Goal: Ask a question

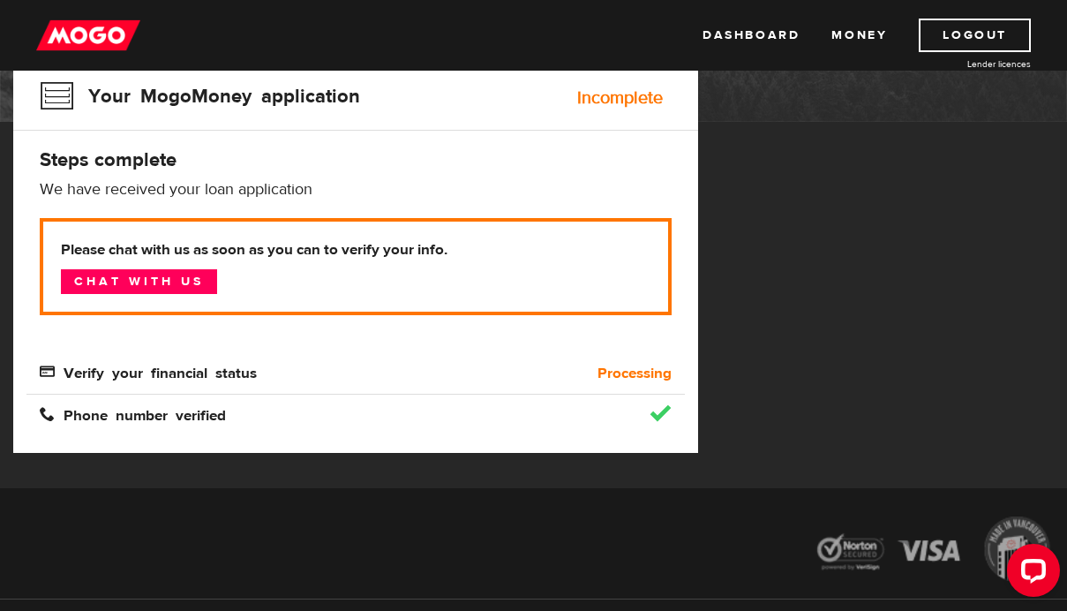
scroll to position [208, 0]
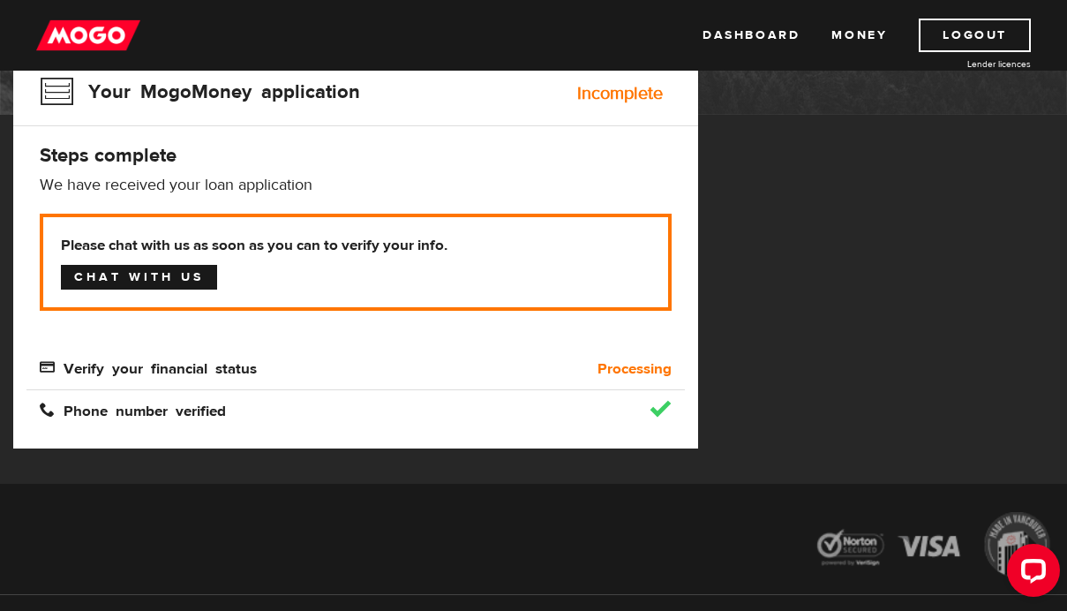
click at [179, 279] on link "Chat with us" at bounding box center [139, 277] width 156 height 25
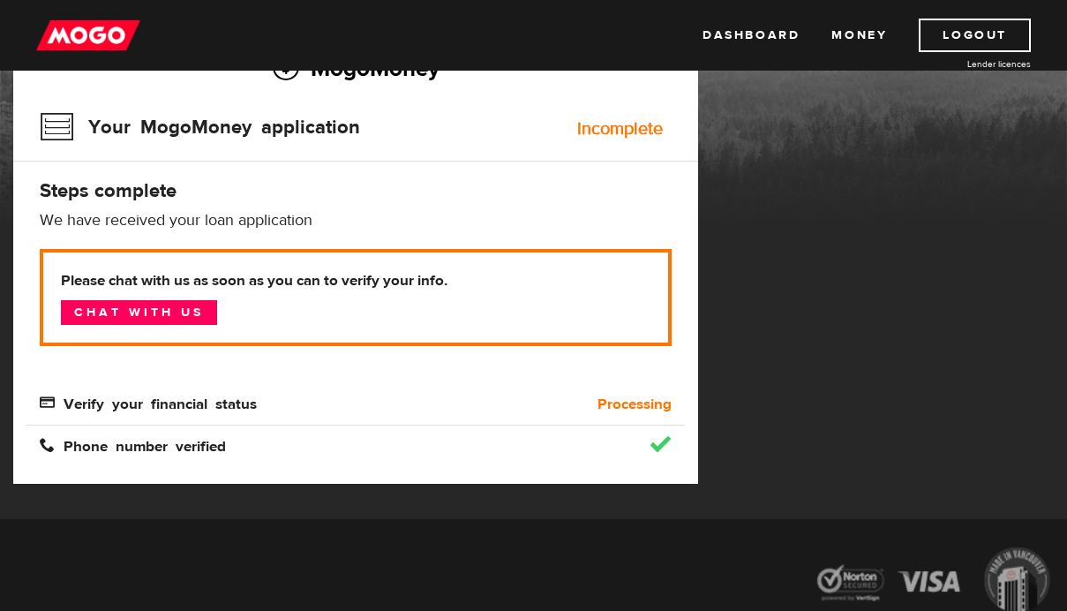
scroll to position [0, 0]
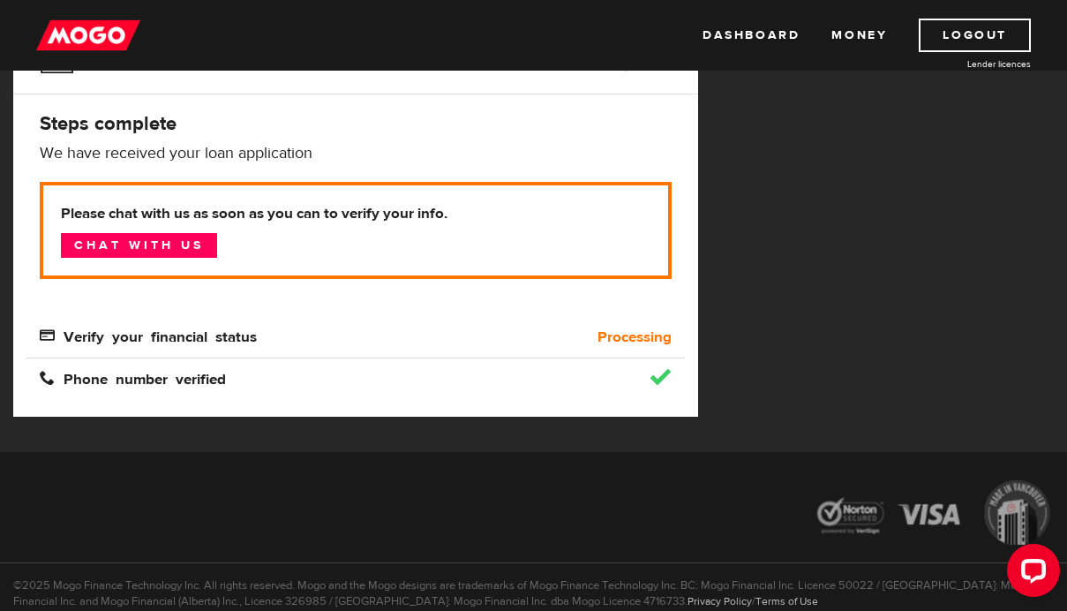
scroll to position [242, 0]
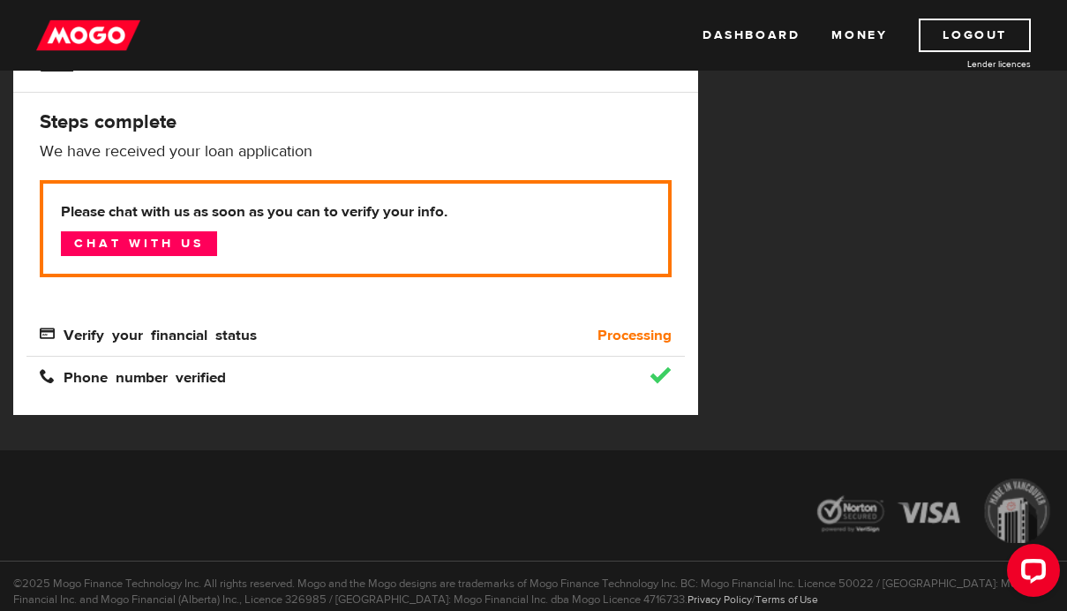
click at [241, 343] on div "Verify your financial status" at bounding box center [273, 335] width 494 height 21
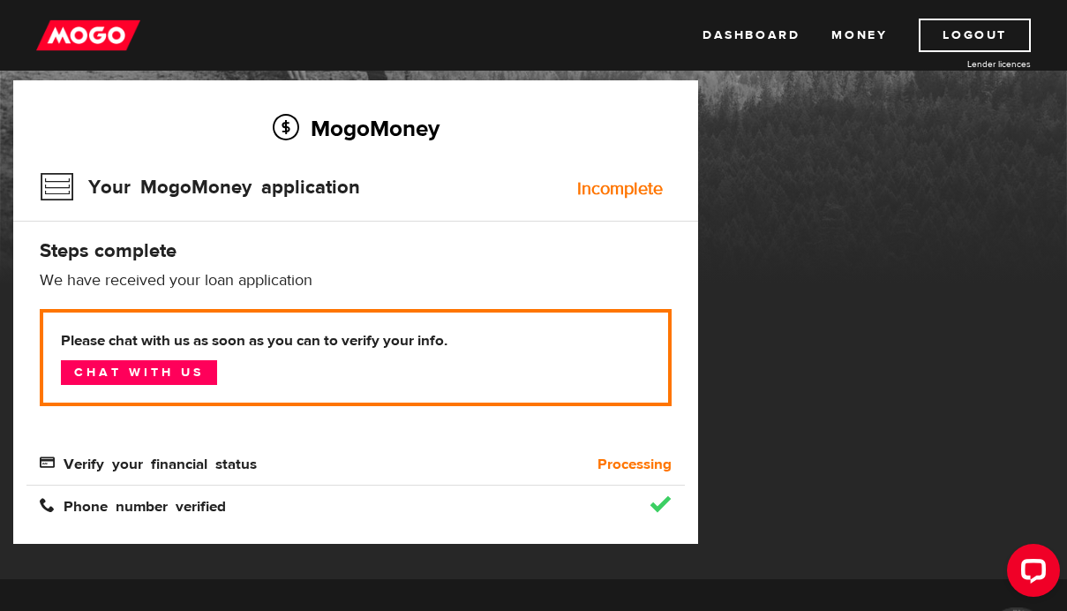
scroll to position [111, 0]
